Goal: Information Seeking & Learning: Learn about a topic

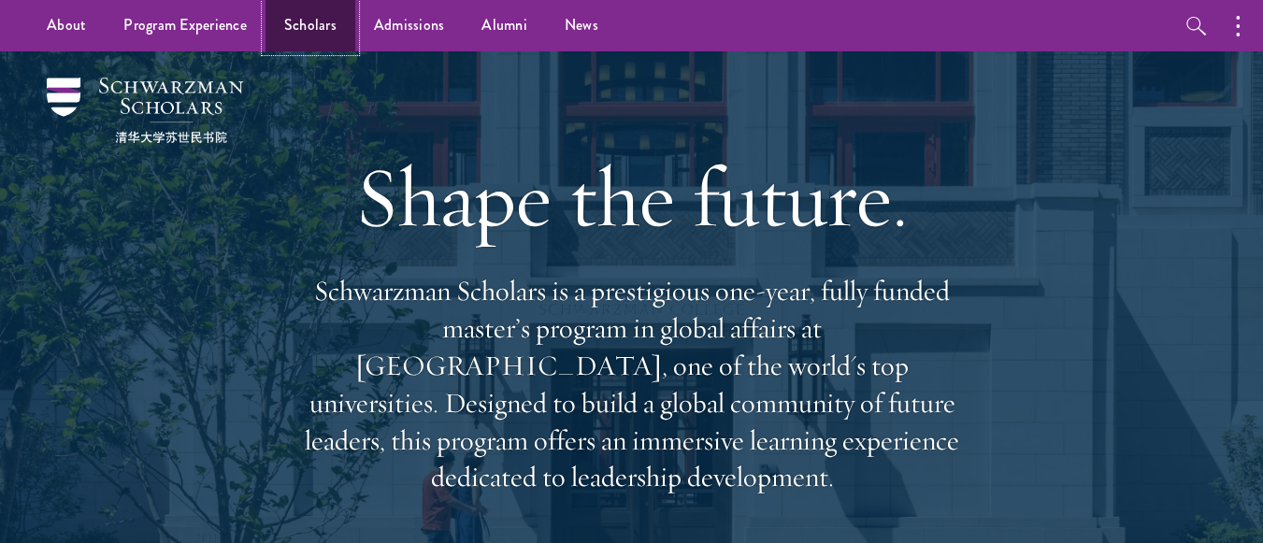
click at [288, 36] on link "Scholars" at bounding box center [311, 25] width 90 height 51
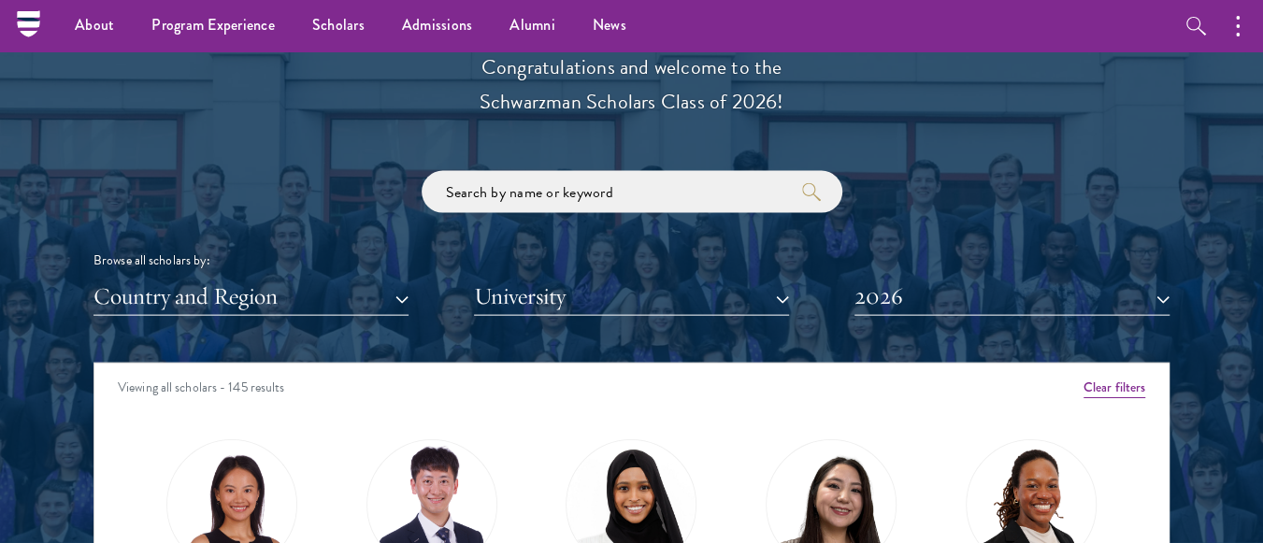
scroll to position [1999, 0]
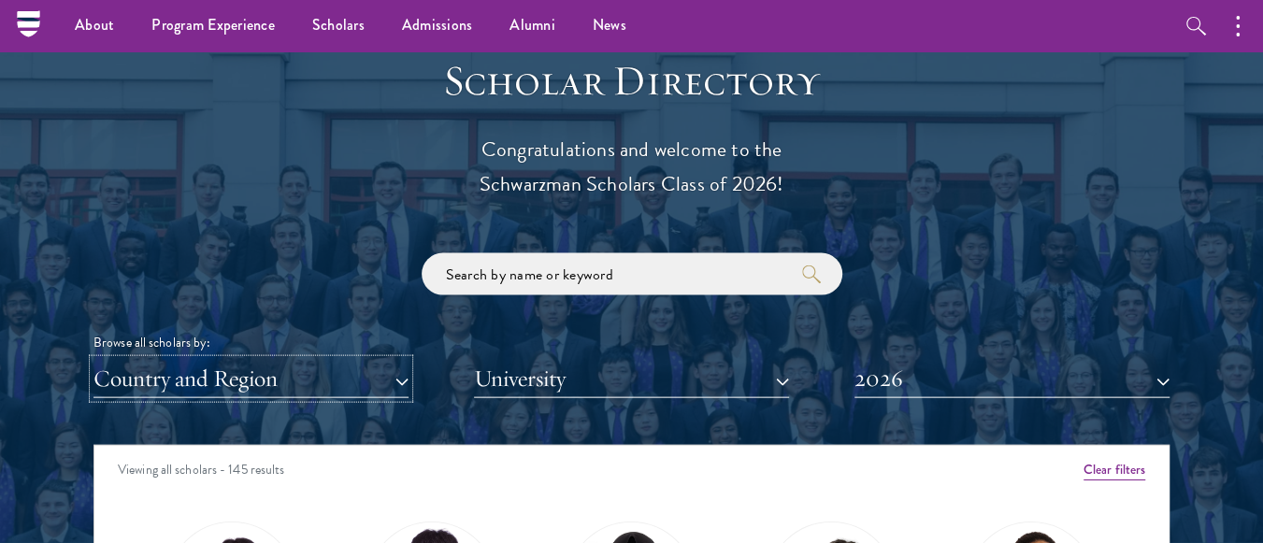
click at [325, 366] on button "Country and Region" at bounding box center [251, 379] width 315 height 38
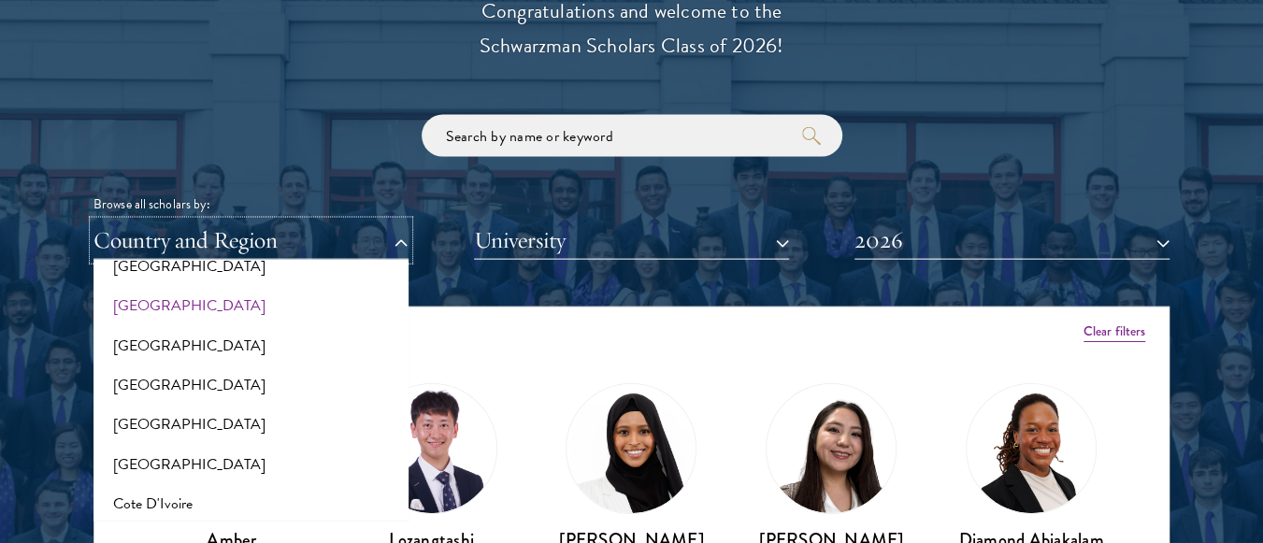
scroll to position [623, 0]
click at [157, 461] on button "[GEOGRAPHIC_DATA]" at bounding box center [251, 464] width 304 height 39
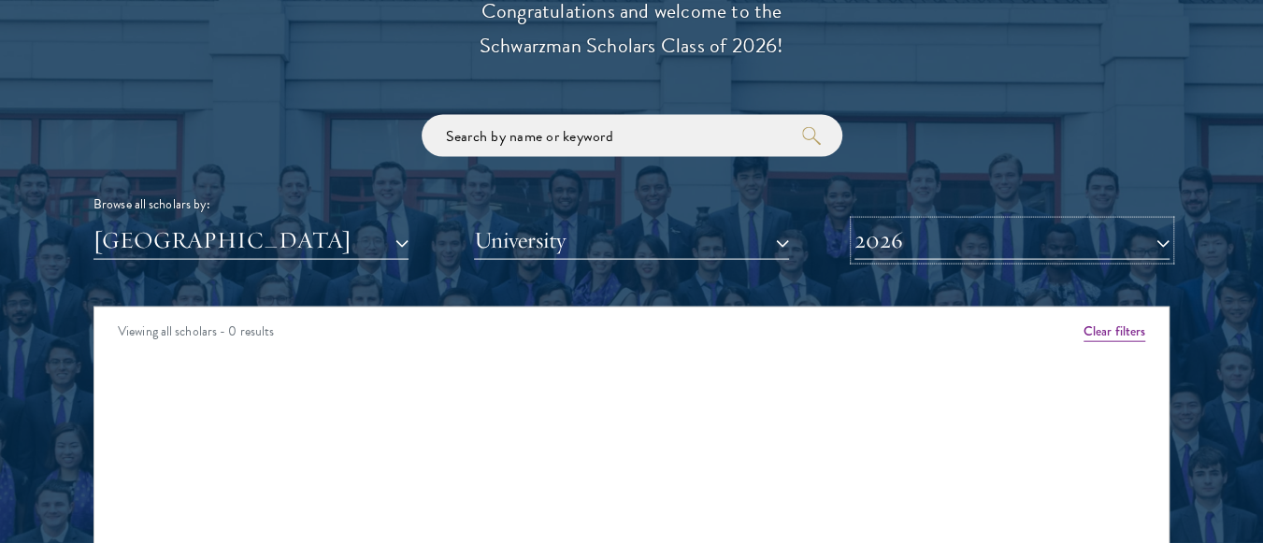
click at [908, 242] on button "2026" at bounding box center [1012, 241] width 315 height 38
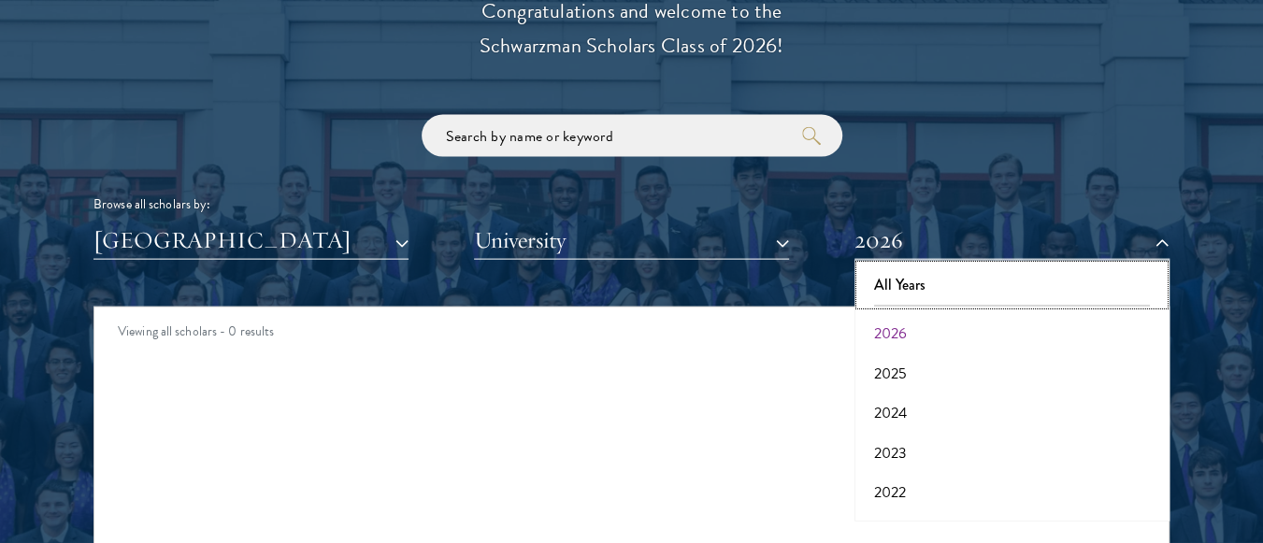
click at [900, 279] on button "All Years" at bounding box center [1012, 285] width 304 height 39
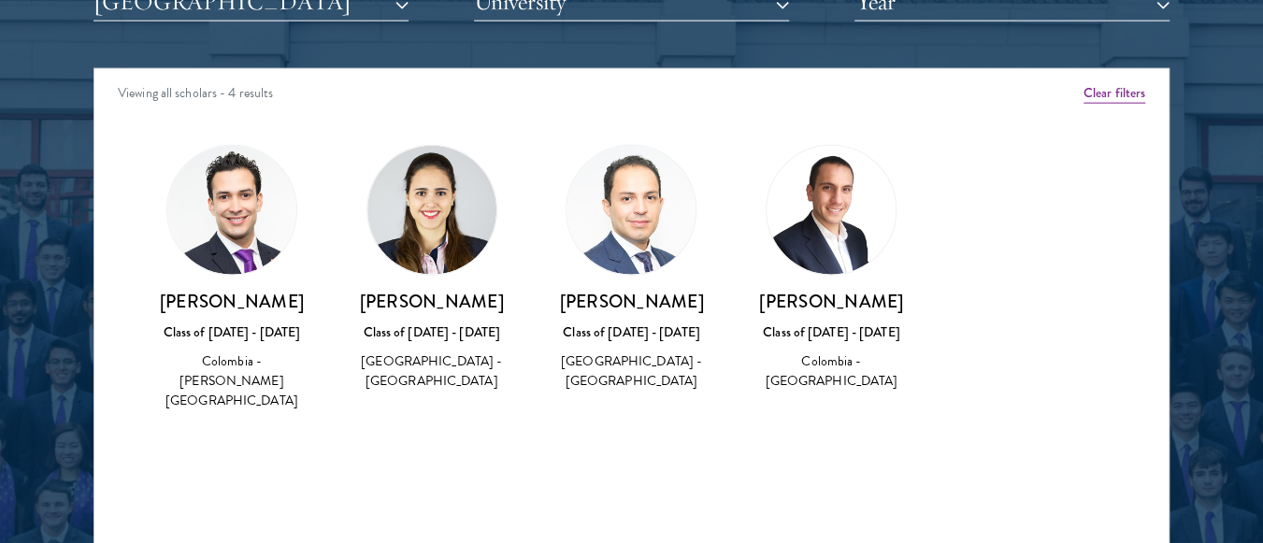
scroll to position [2377, 0]
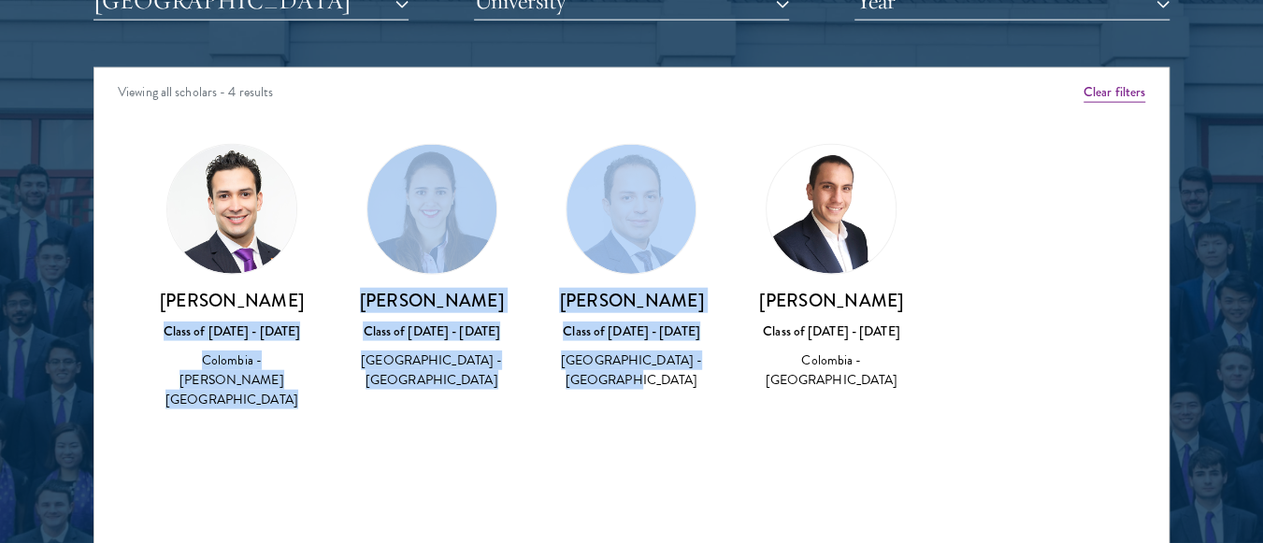
drag, startPoint x: 673, startPoint y: 382, endPoint x: 164, endPoint y: 331, distance: 512.3
click at [164, 331] on div "Amber Class of 2025 - 2026 China - Peking University View Bio Cirenquji Class o…" at bounding box center [631, 294] width 1075 height 347
click at [335, 410] on div "Savitri Restrepo Alvarez Class of 2016 - 2017 Colombia - Wellesley College" at bounding box center [432, 267] width 200 height 285
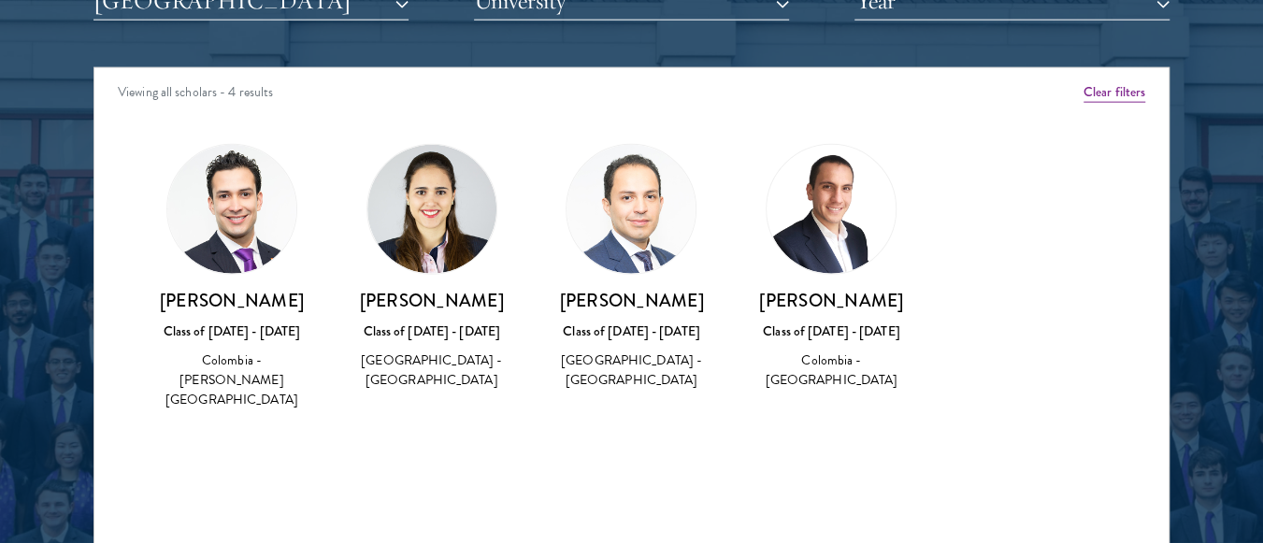
drag, startPoint x: 875, startPoint y: 411, endPoint x: 809, endPoint y: 377, distance: 74.4
click at [809, 377] on div "Colombia - [GEOGRAPHIC_DATA]" at bounding box center [831, 370] width 163 height 39
click at [817, 411] on div "Nicolás Tamayo Medina Class of 2022 - 2023 Colombia - Universidad de Los Andes" at bounding box center [831, 267] width 200 height 285
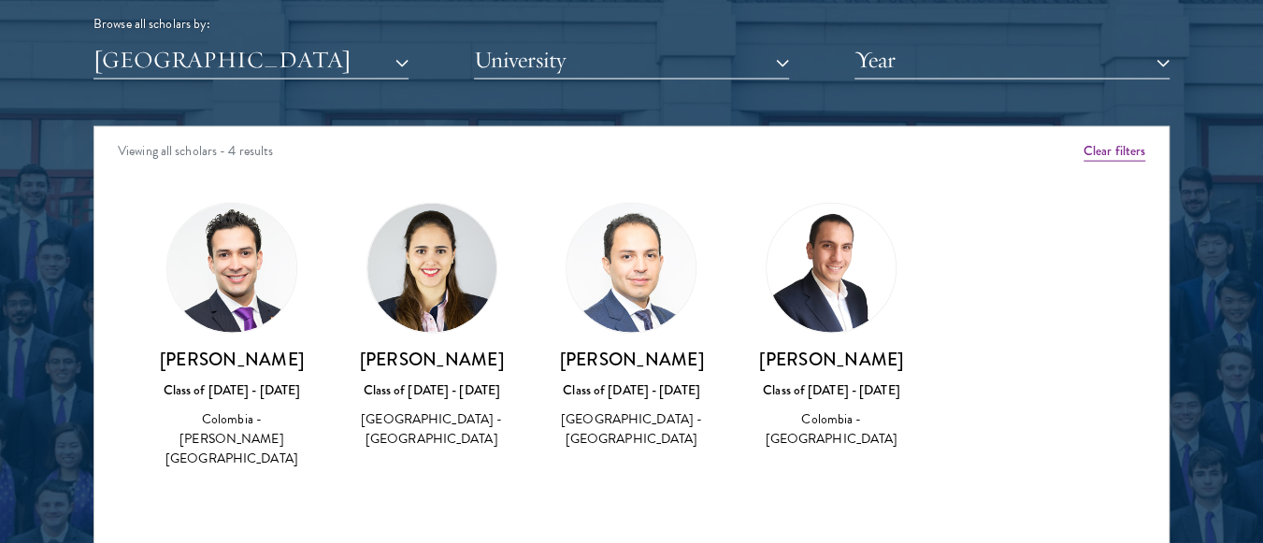
scroll to position [2326, 0]
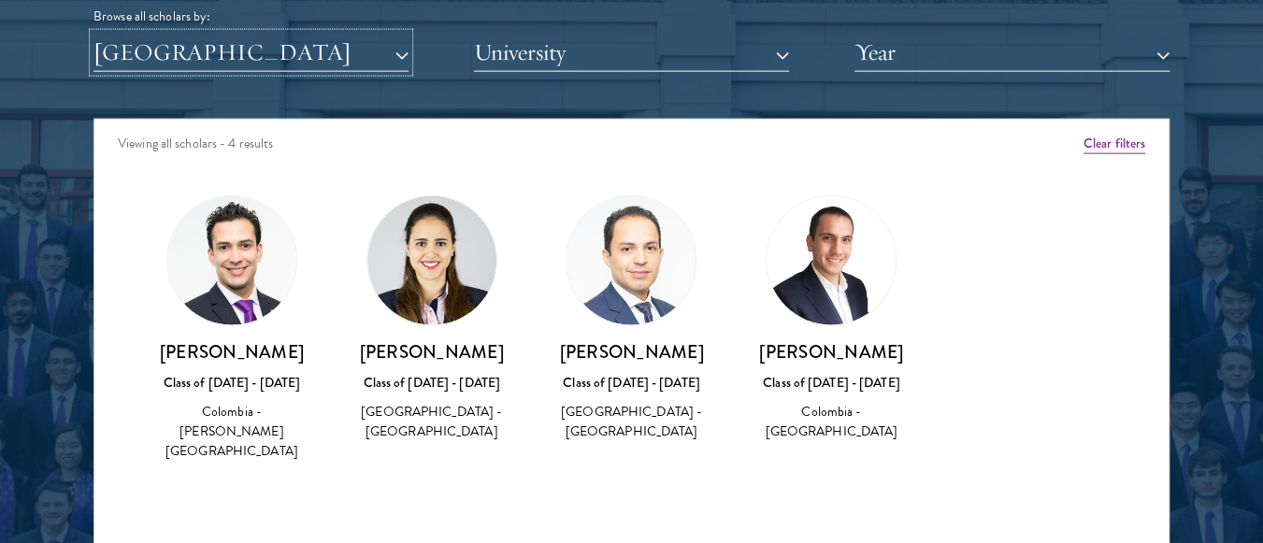
click at [244, 70] on button "[GEOGRAPHIC_DATA]" at bounding box center [251, 53] width 315 height 38
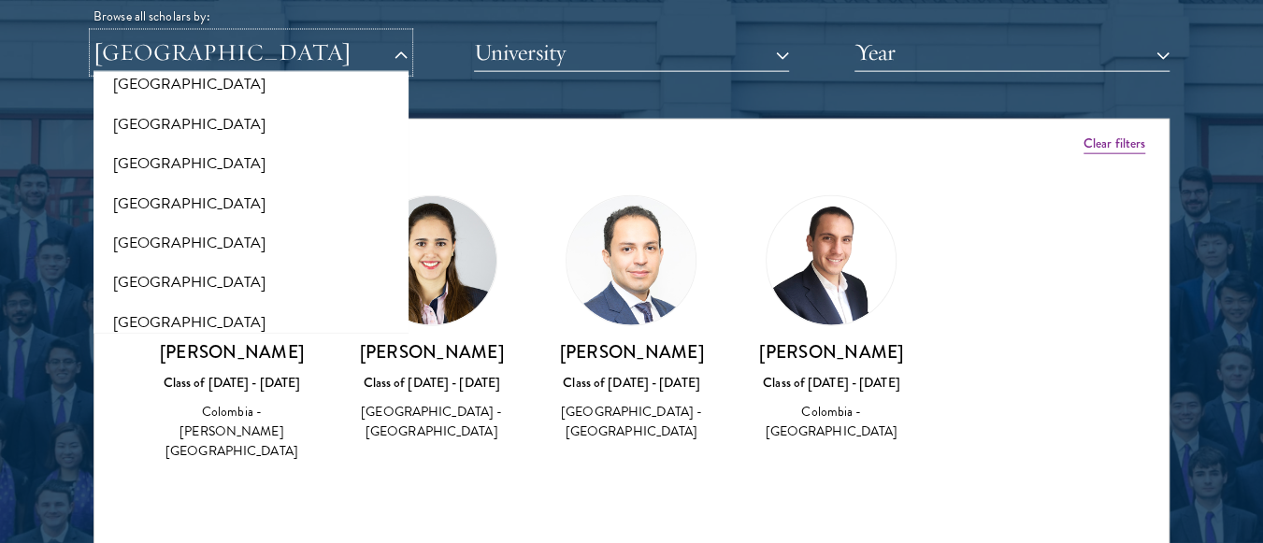
scroll to position [3849, 0]
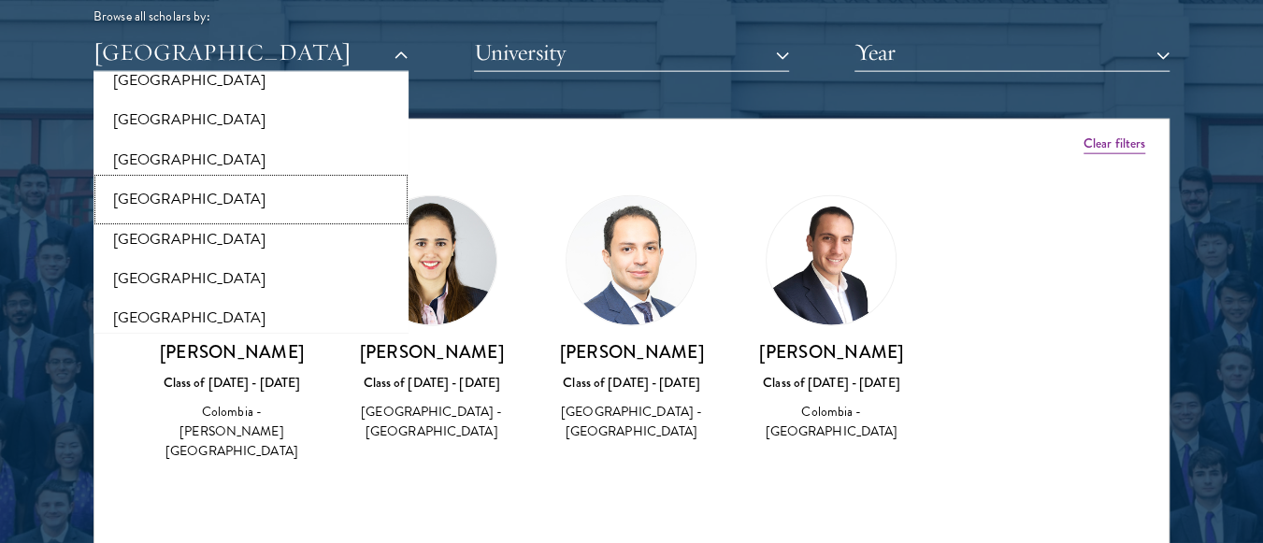
click at [242, 180] on button "[GEOGRAPHIC_DATA]" at bounding box center [251, 199] width 304 height 39
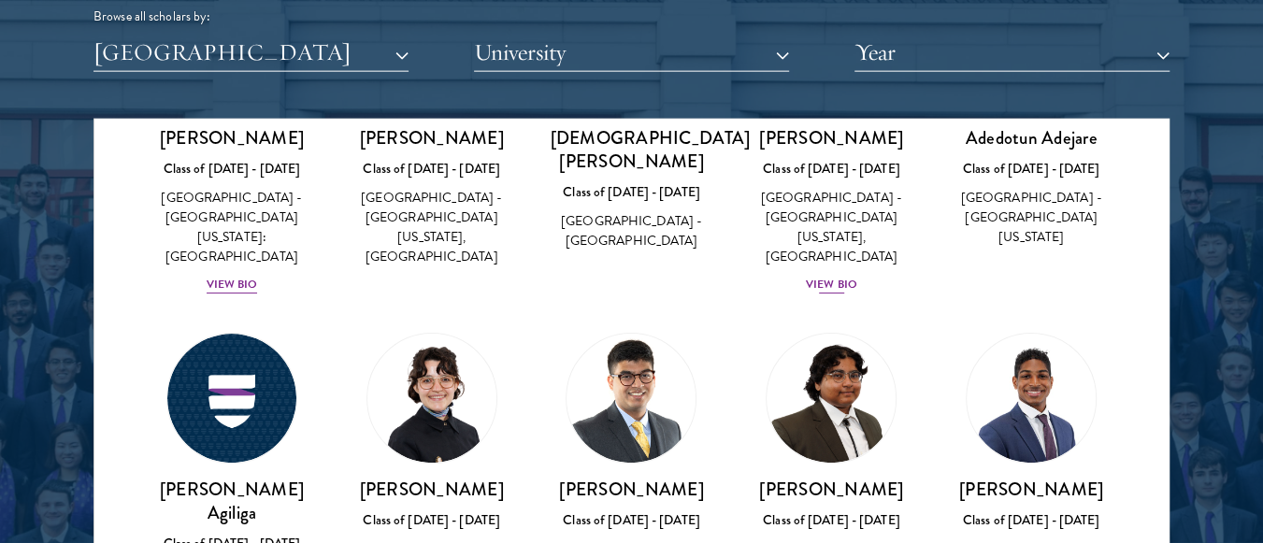
scroll to position [146, 0]
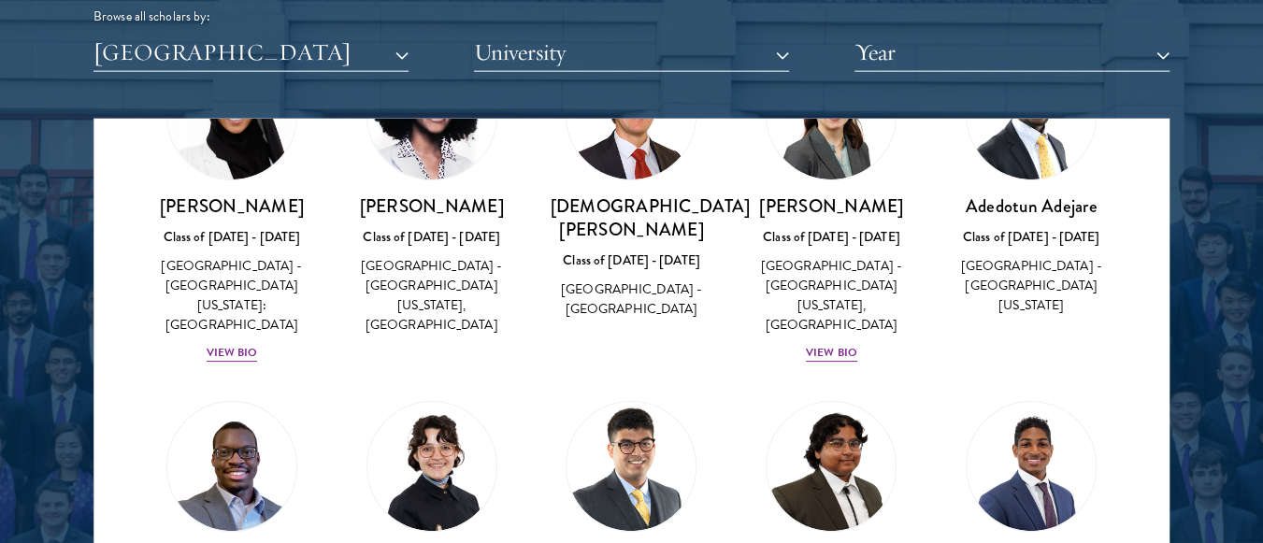
drag, startPoint x: 555, startPoint y: 291, endPoint x: 690, endPoint y: 305, distance: 136.3
click at [690, 305] on div "Christian Abney Class of 2023 - 2024 United States of America - Harvard Univers…" at bounding box center [632, 185] width 200 height 309
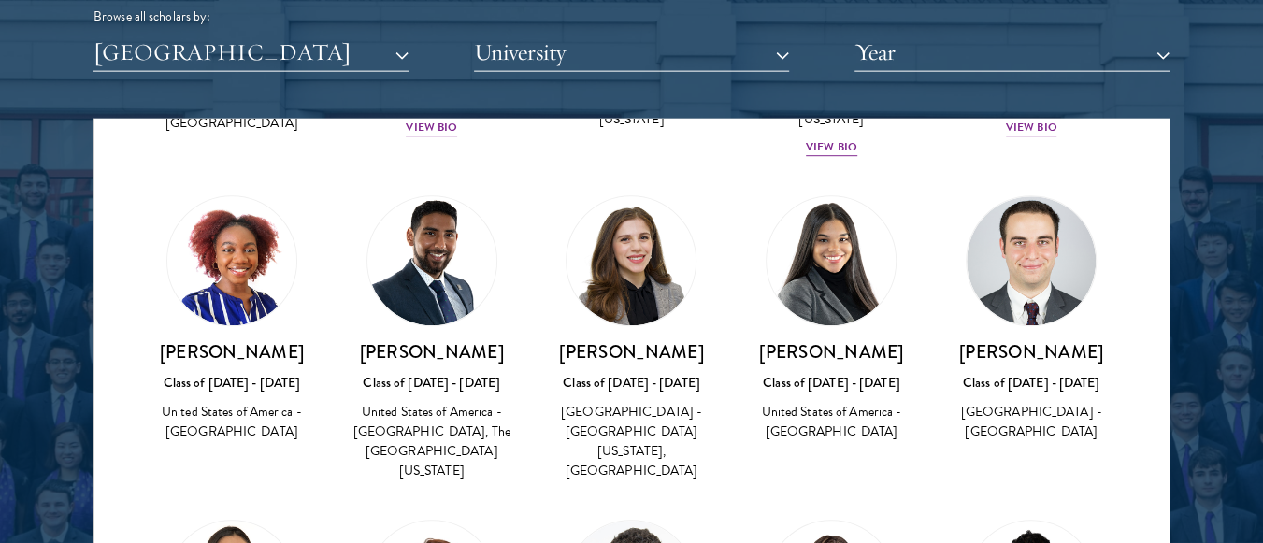
scroll to position [684, 0]
